Goal: Task Accomplishment & Management: Use online tool/utility

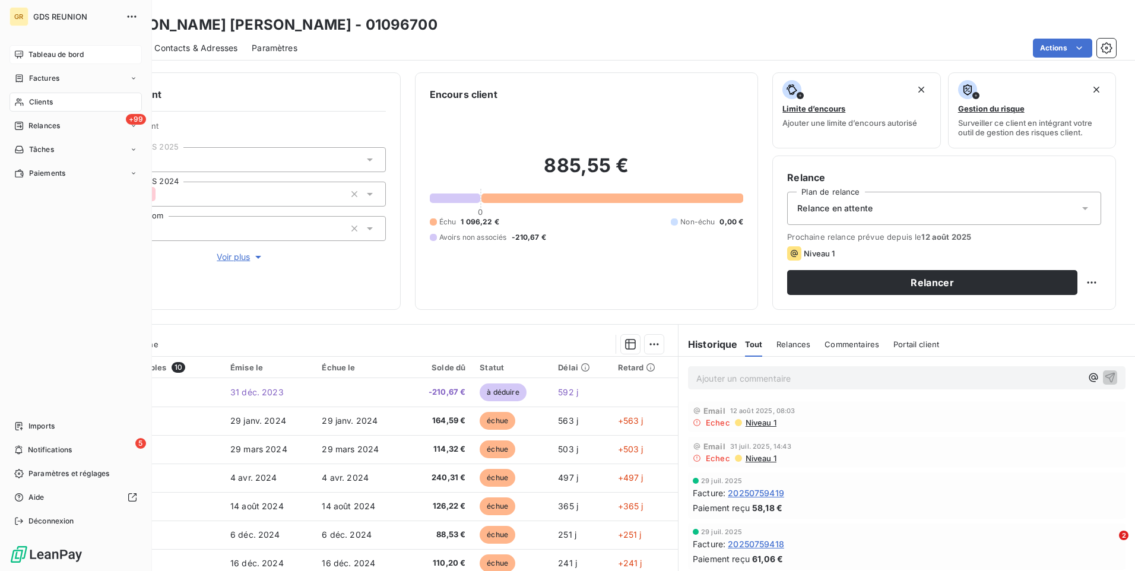
scroll to position [50, 0]
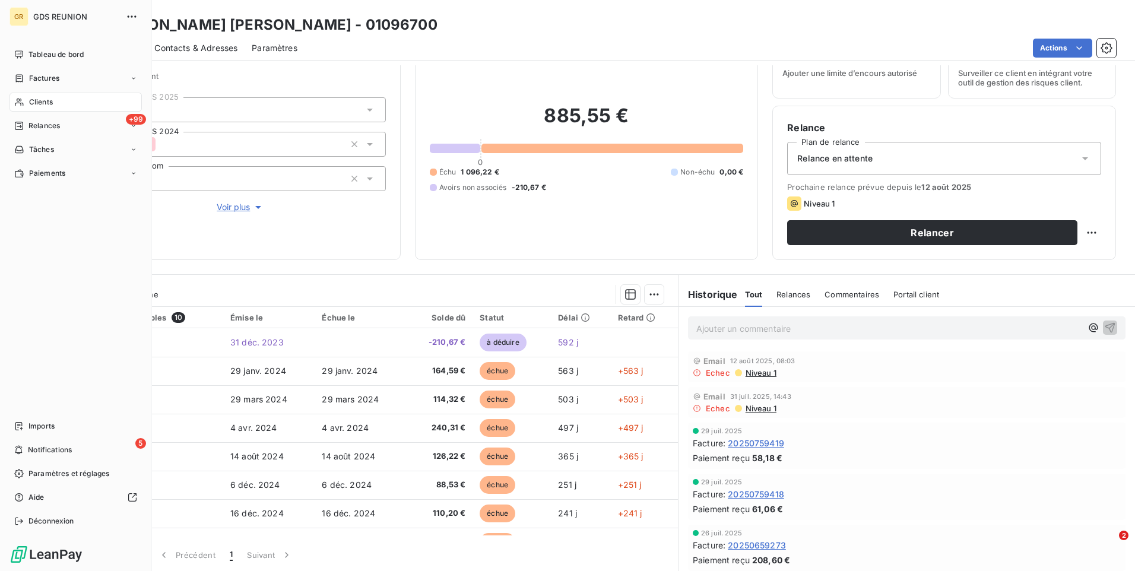
click at [41, 17] on span "GDS REUNION" at bounding box center [75, 16] width 85 height 9
click at [44, 426] on span "Imports" at bounding box center [41, 426] width 26 height 11
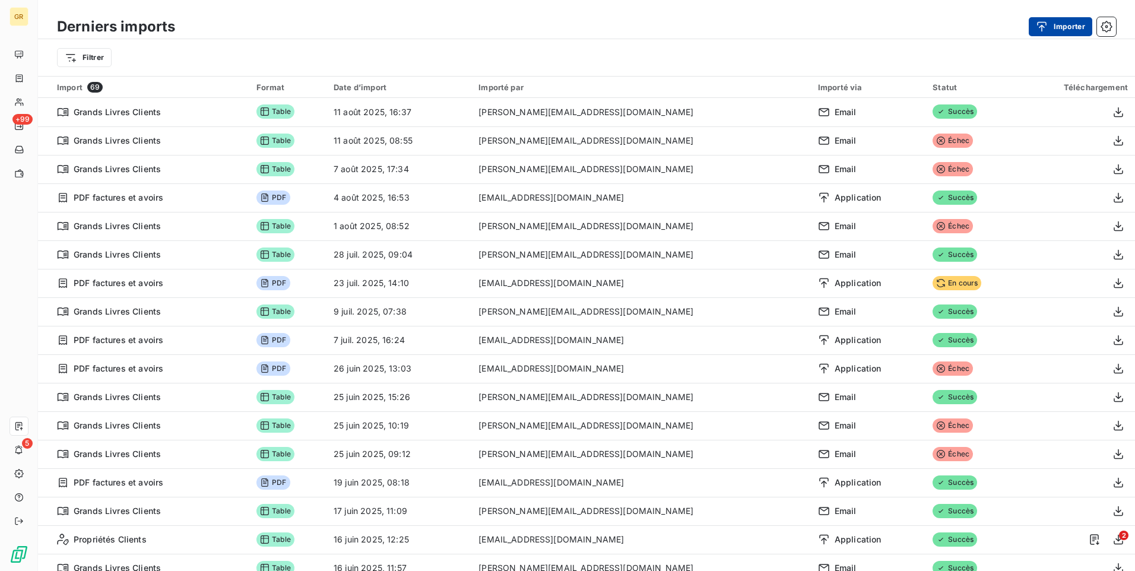
click at [1058, 26] on button "Importer" at bounding box center [1061, 26] width 64 height 19
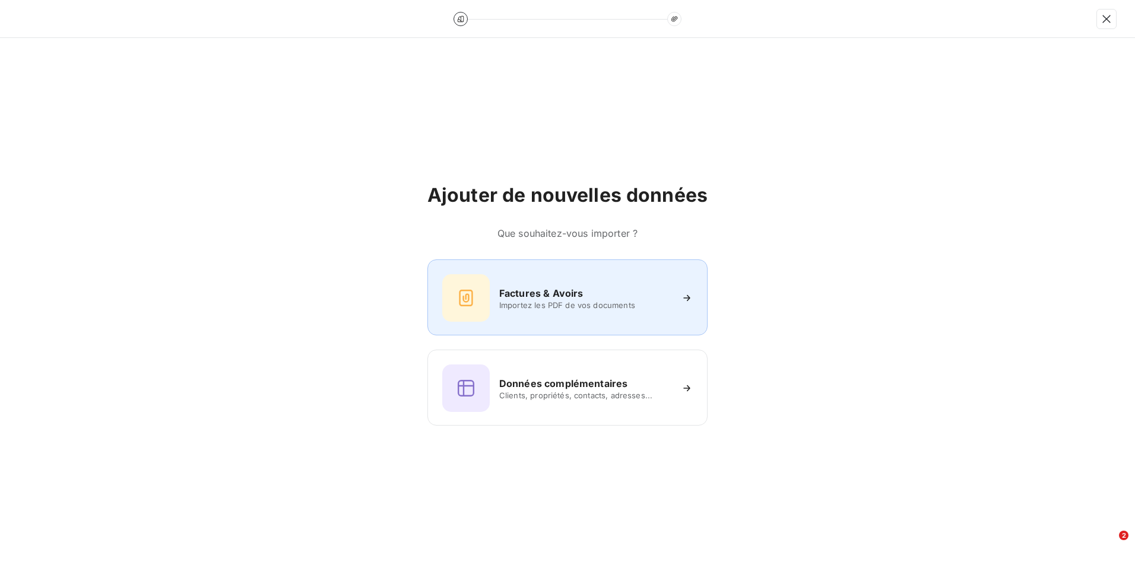
click at [525, 279] on div "Factures & Avoirs Importez les PDF de vos documents" at bounding box center [567, 297] width 251 height 47
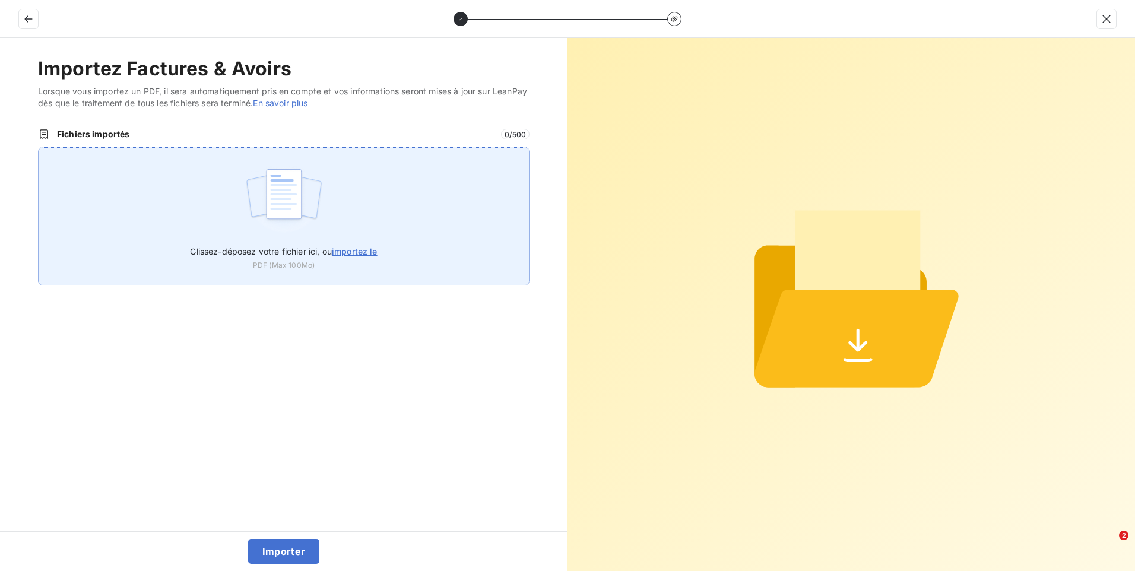
click at [363, 250] on span "importez le" at bounding box center [355, 251] width 46 height 10
click at [39, 148] on input "Glissez-déposez votre fichier ici, ou importez le" at bounding box center [38, 147] width 1 height 1
type input "C:\fakepath\IMPORT LEAN PAY DU [DATE].pdf"
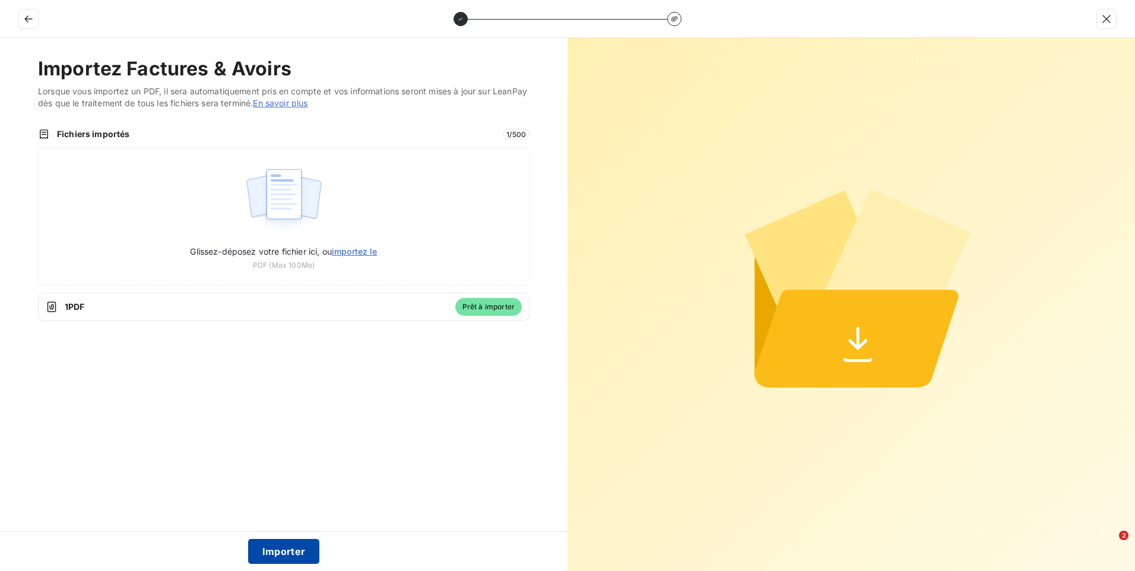
click at [278, 559] on button "Importer" at bounding box center [284, 551] width 72 height 25
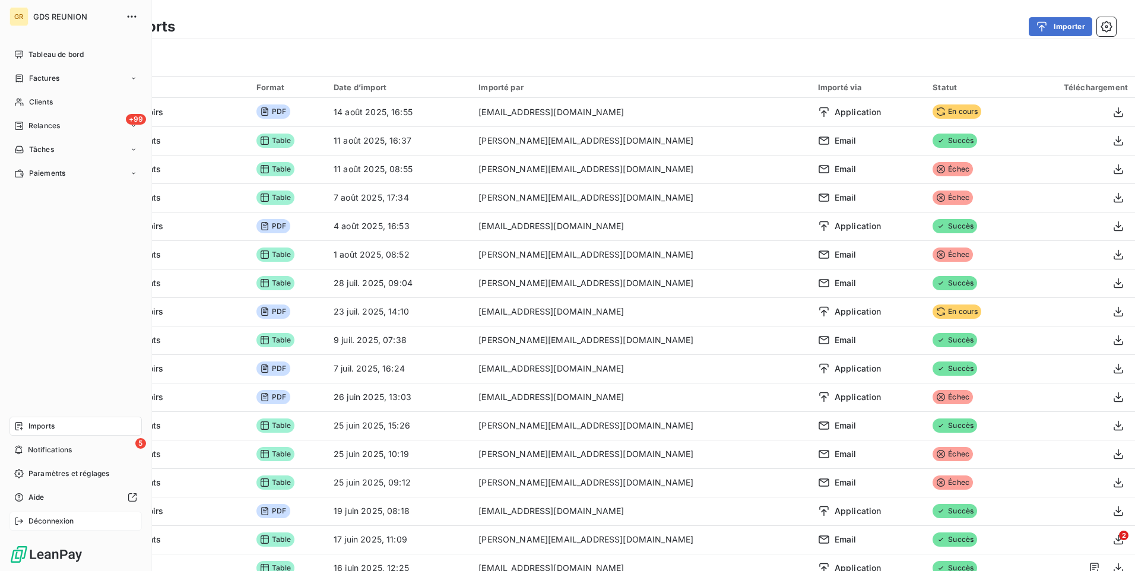
click at [45, 521] on span "Déconnexion" at bounding box center [51, 521] width 46 height 11
